Goal: Task Accomplishment & Management: Use online tool/utility

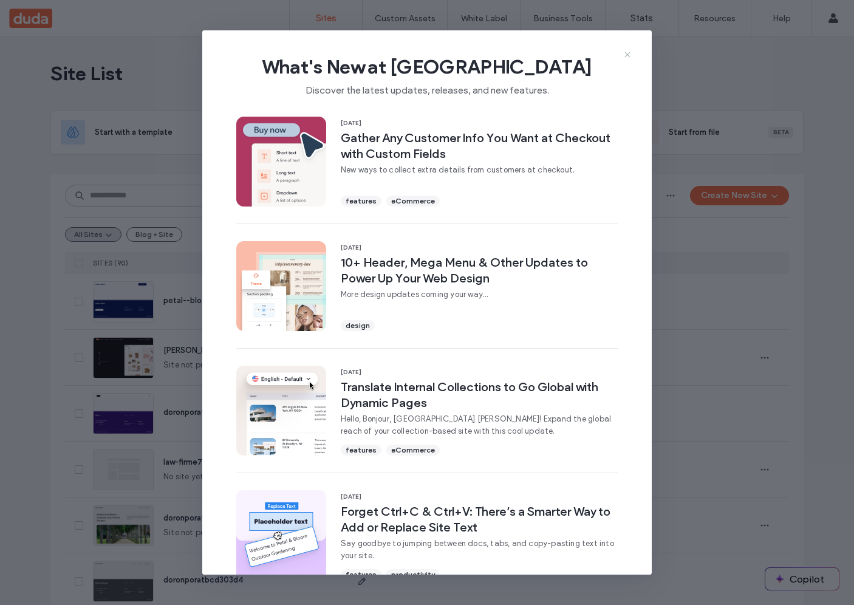
click at [631, 54] on icon at bounding box center [628, 55] width 10 height 10
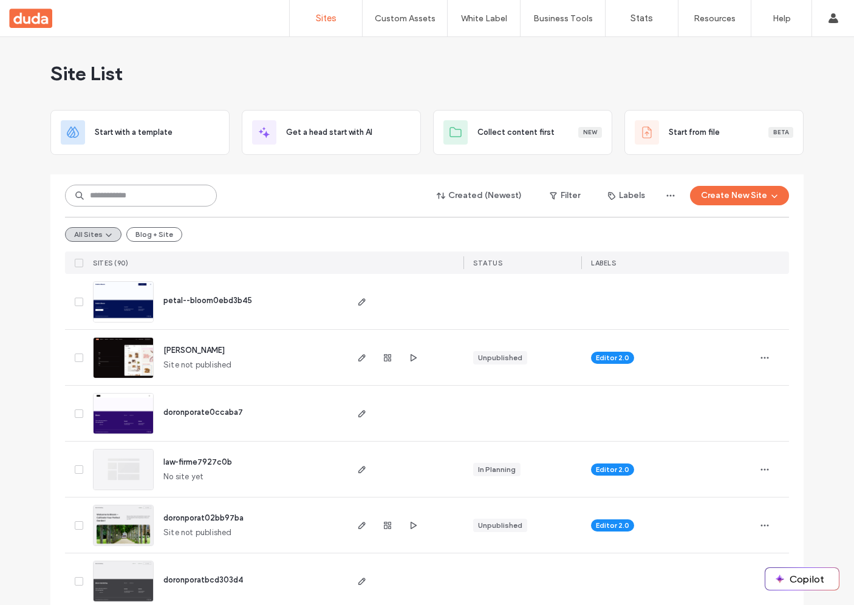
click at [147, 187] on input at bounding box center [141, 196] width 152 height 22
type input "**"
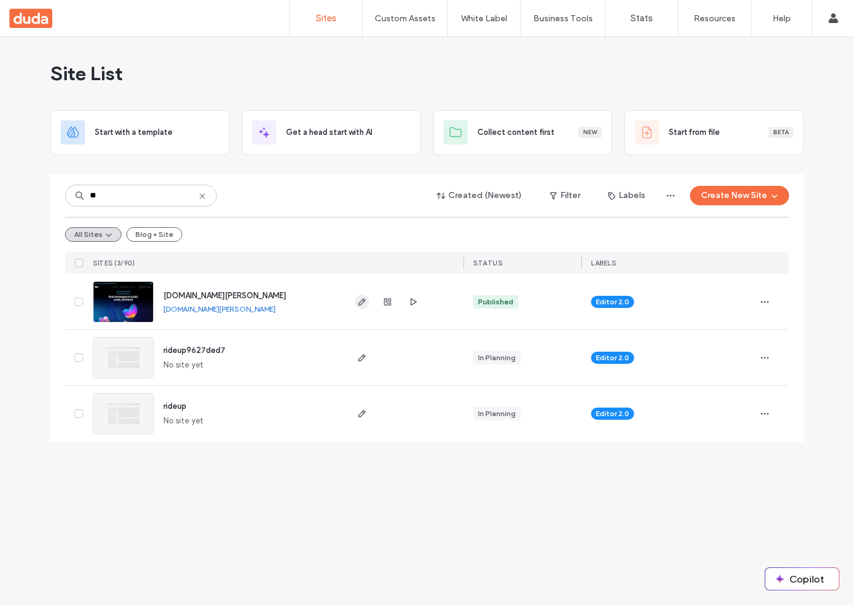
click at [361, 306] on icon "button" at bounding box center [362, 302] width 10 height 10
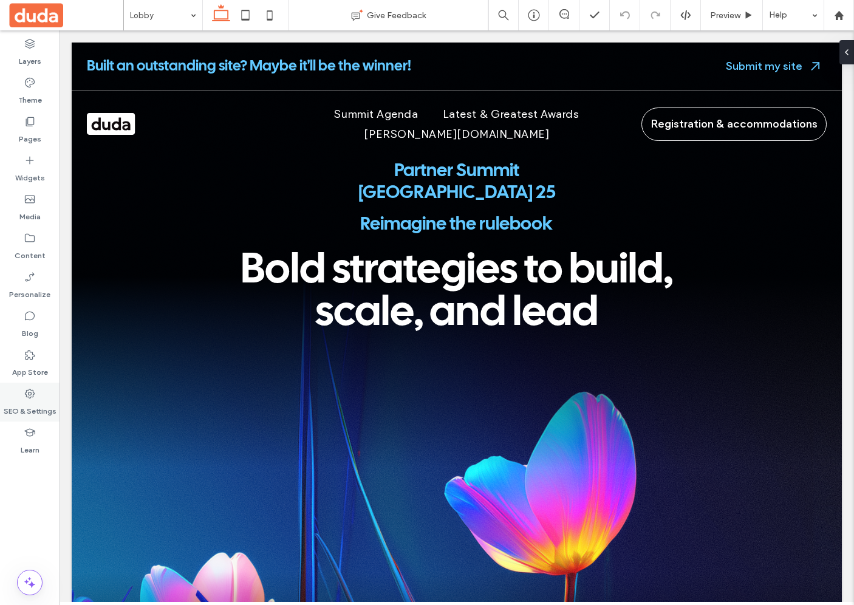
click at [49, 389] on div "SEO & Settings" at bounding box center [30, 402] width 60 height 39
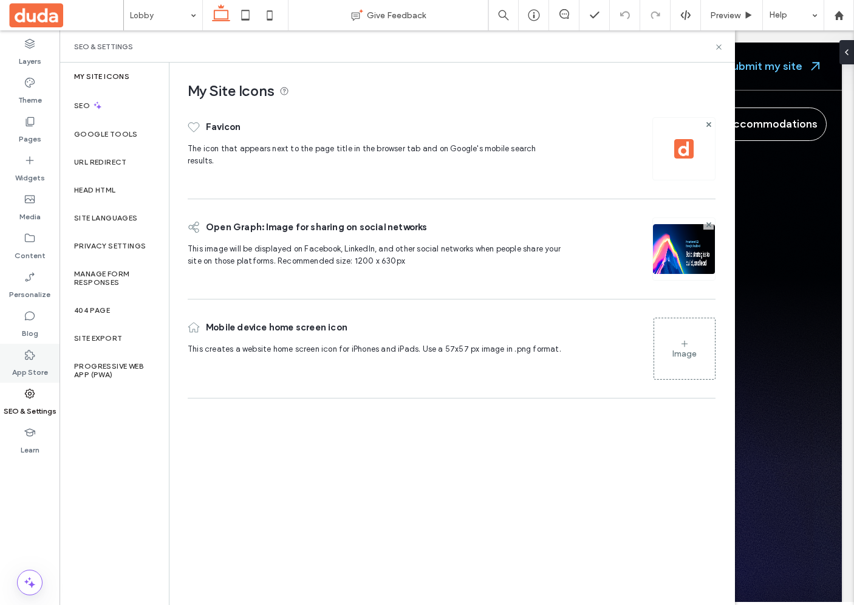
click at [34, 369] on label "App Store" at bounding box center [30, 369] width 36 height 17
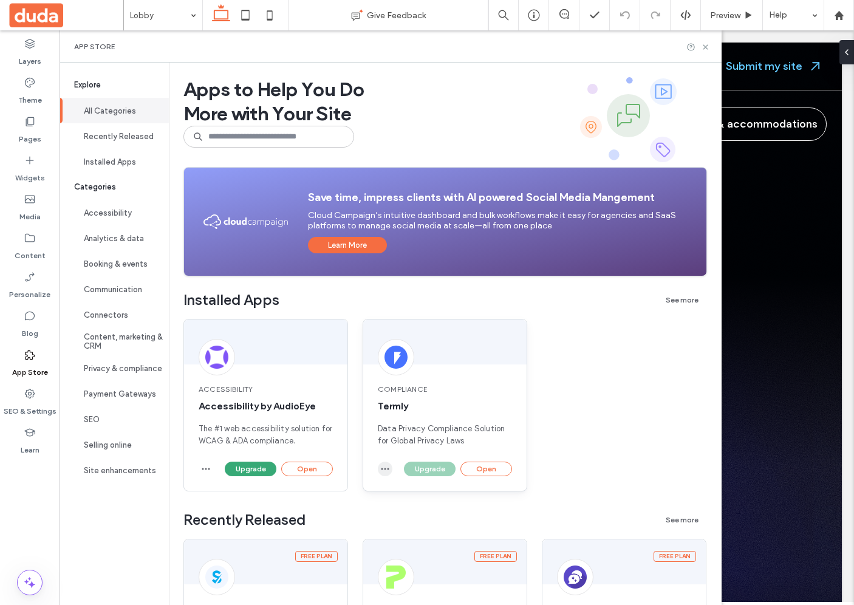
click at [385, 473] on icon "button" at bounding box center [385, 469] width 10 height 10
click at [434, 461] on div "Compliance Termly Data Privacy Compliance Solution for Global Privacy Laws" at bounding box center [444, 415] width 163 height 92
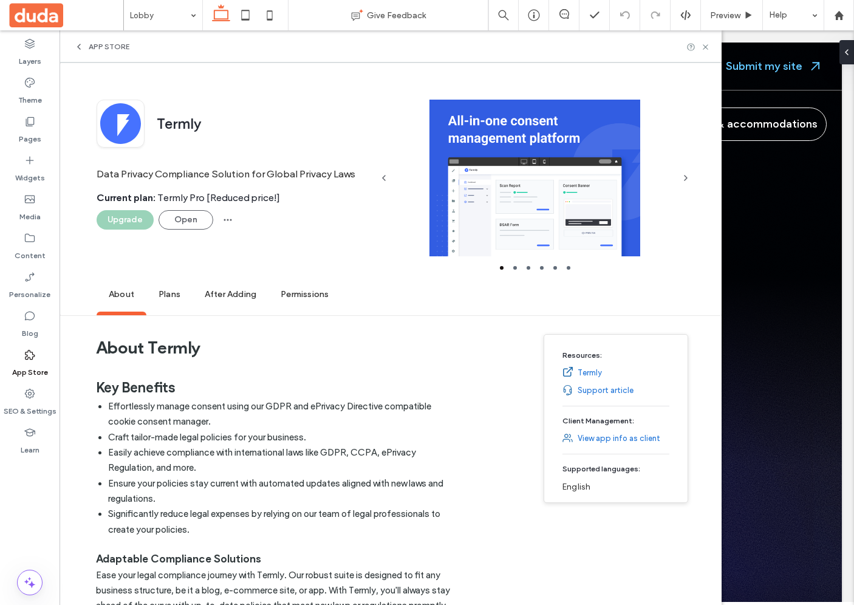
click at [433, 432] on li "Craft tailor-made legal policies for your business." at bounding box center [283, 437] width 351 height 15
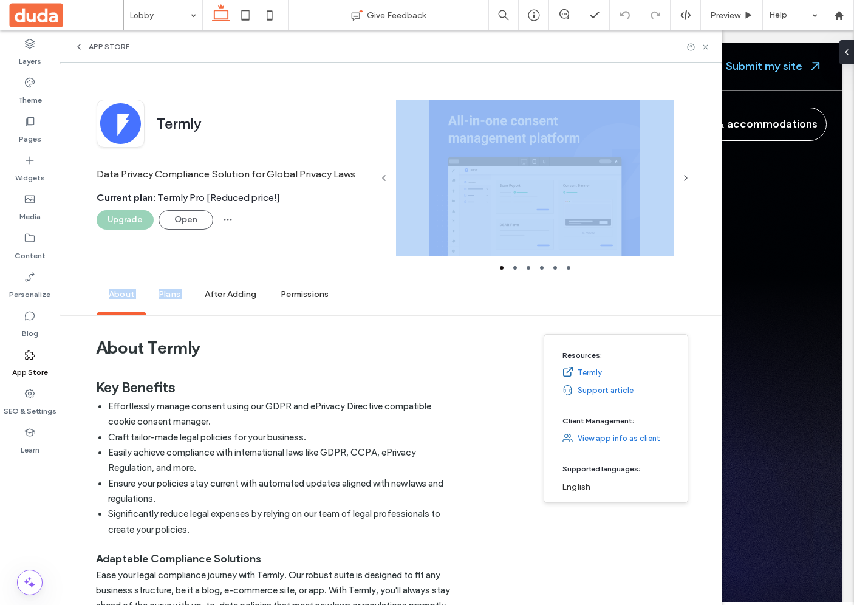
drag, startPoint x: 227, startPoint y: 279, endPoint x: 228, endPoint y: 293, distance: 14.0
click at [227, 279] on div "Termly Data Privacy Compliance Solution for Global Privacy Laws Current plan : …" at bounding box center [391, 189] width 662 height 253
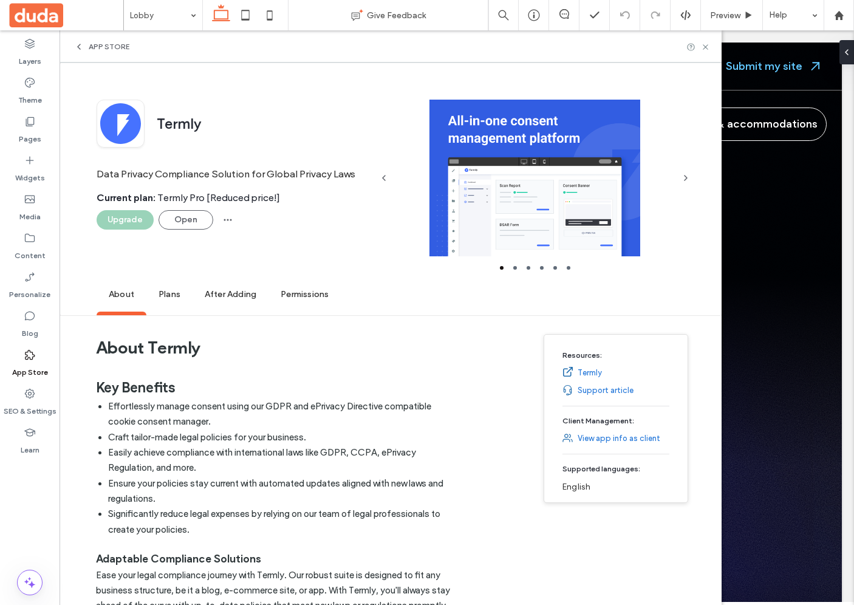
click at [228, 293] on span "After Adding" at bounding box center [231, 294] width 76 height 33
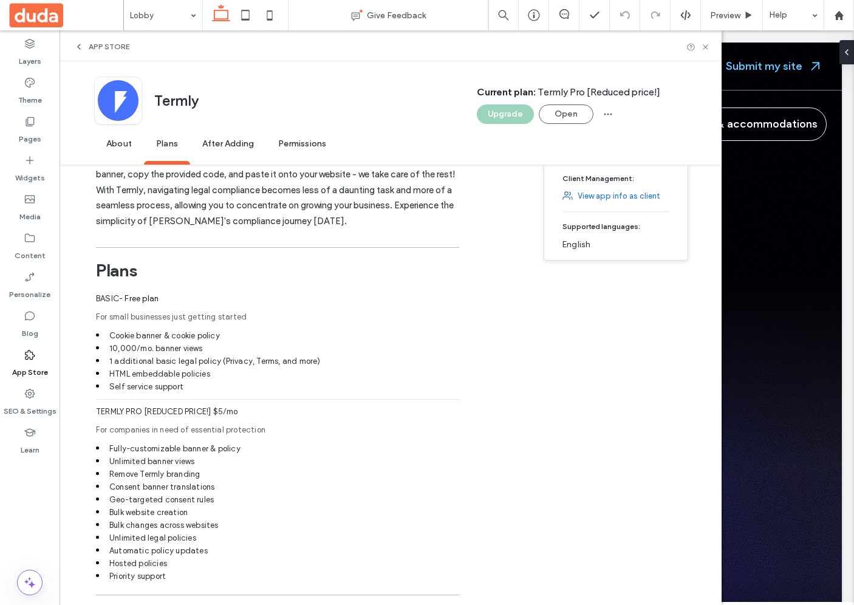
scroll to position [1080, 0]
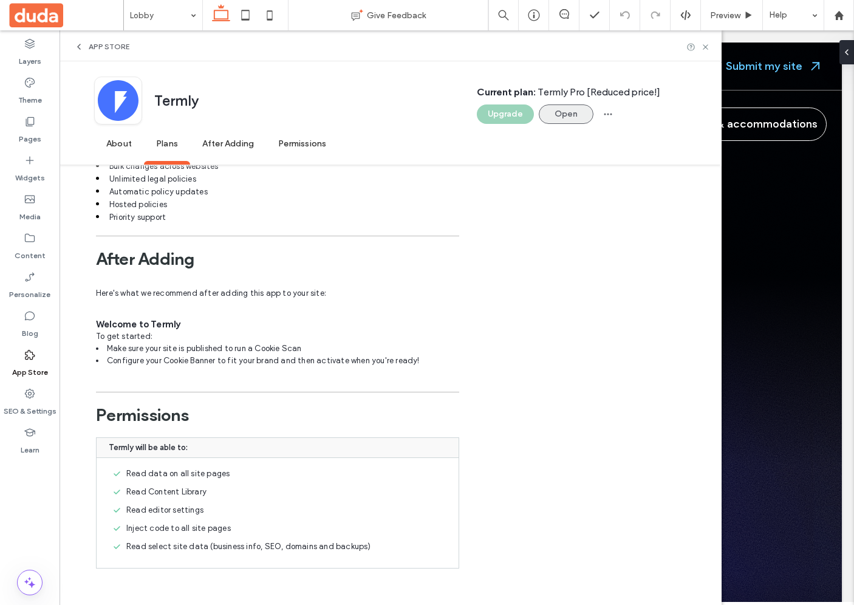
click at [569, 107] on button "Open" at bounding box center [566, 113] width 55 height 19
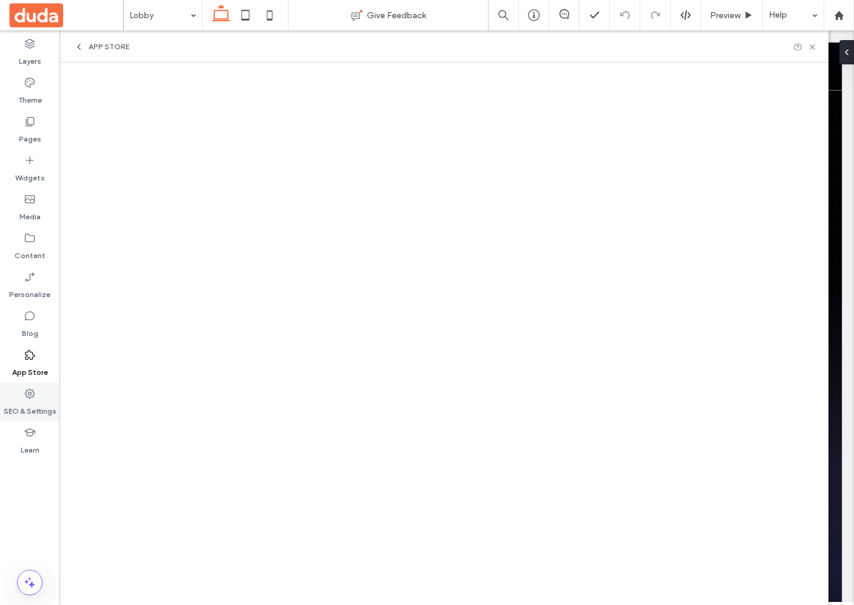
click at [13, 406] on label "SEO & Settings" at bounding box center [30, 408] width 53 height 17
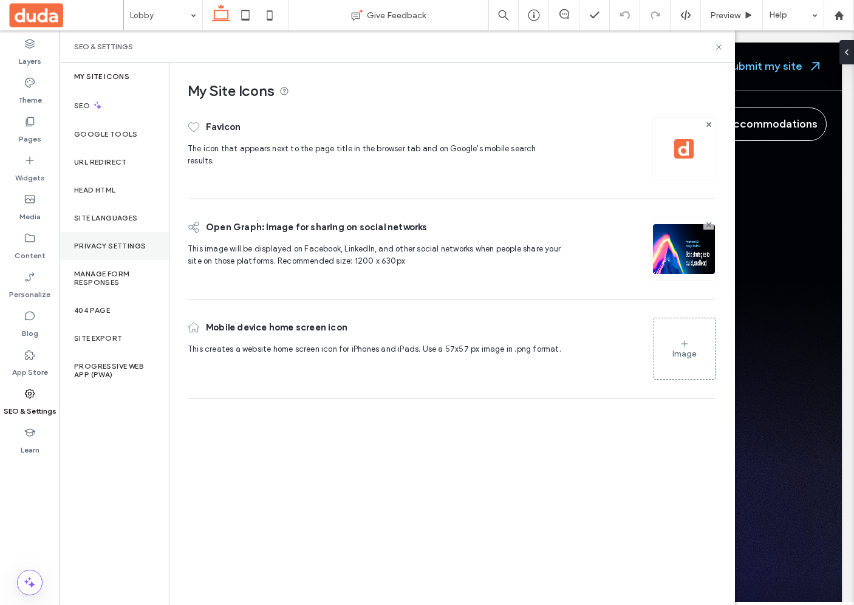
click at [137, 257] on div "Privacy Settings" at bounding box center [114, 246] width 109 height 28
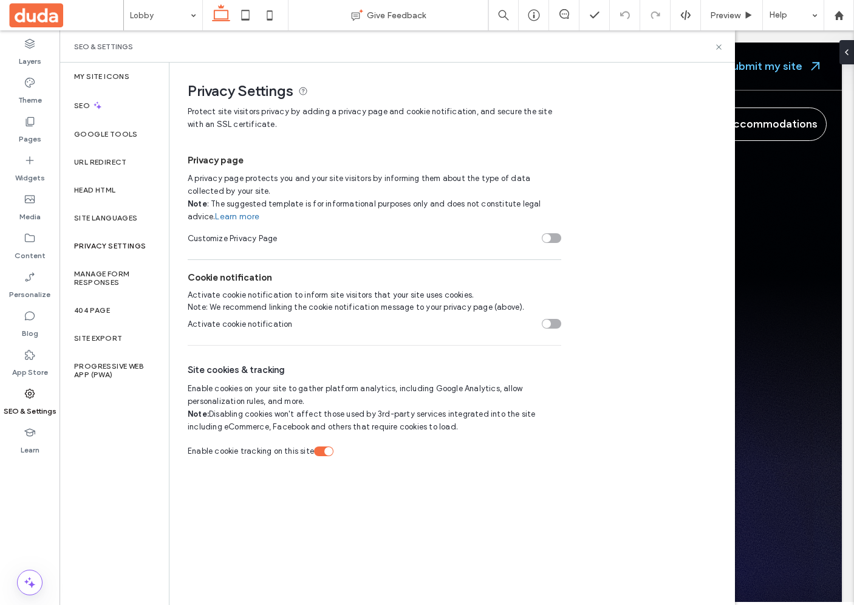
click at [324, 385] on span "Enable cookies on your site to gather platform analytics, including Google Anal…" at bounding box center [362, 407] width 348 height 47
